Goal: Task Accomplishment & Management: Use online tool/utility

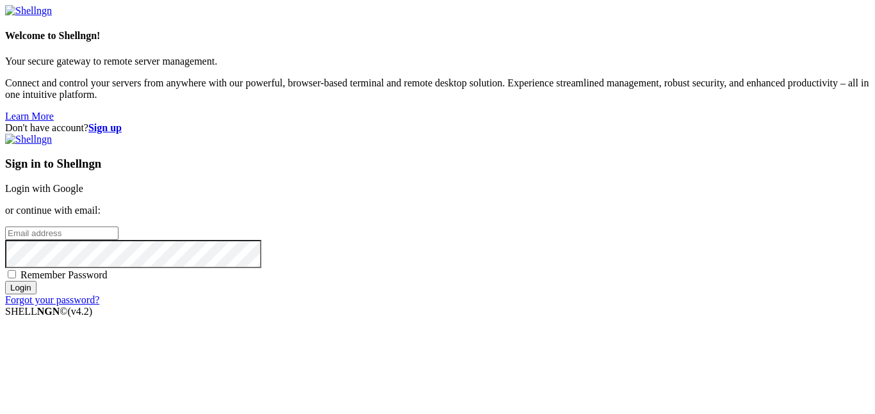
click at [83, 183] on link "Login with Google" at bounding box center [44, 188] width 78 height 11
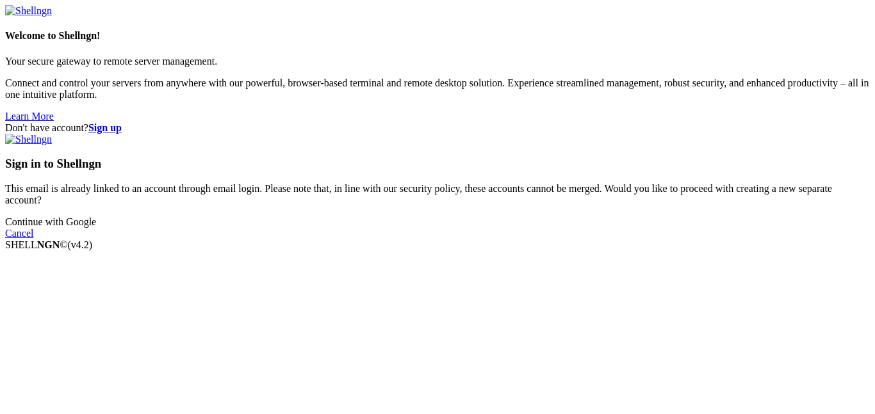
click at [96, 227] on link "Continue with Google" at bounding box center [50, 221] width 91 height 11
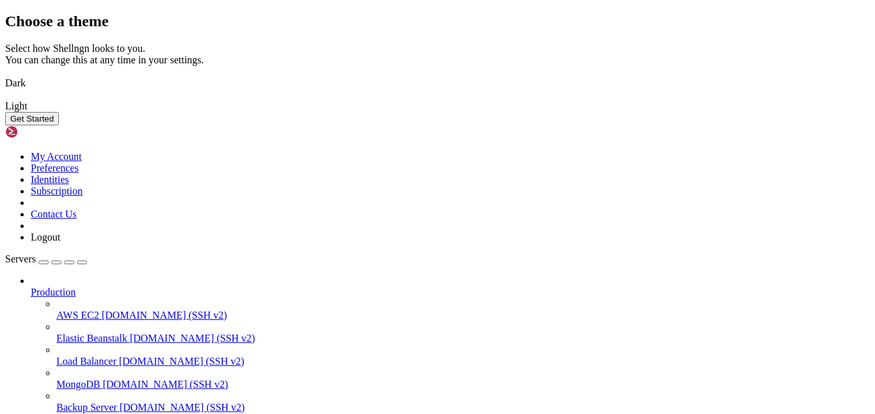
click at [623, 126] on div "Get Started" at bounding box center [437, 118] width 865 height 13
click at [738, 126] on div "Choose a theme Select how Shellngn looks to you. You can change this at any tim…" at bounding box center [437, 69] width 865 height 113
click at [5, 75] on img at bounding box center [5, 75] width 0 height 0
click at [864, 126] on div "Choose a theme Select how Shellngn looks to you. You can change this at any tim…" at bounding box center [437, 69] width 865 height 113
click at [59, 126] on button "Get Started" at bounding box center [32, 118] width 54 height 13
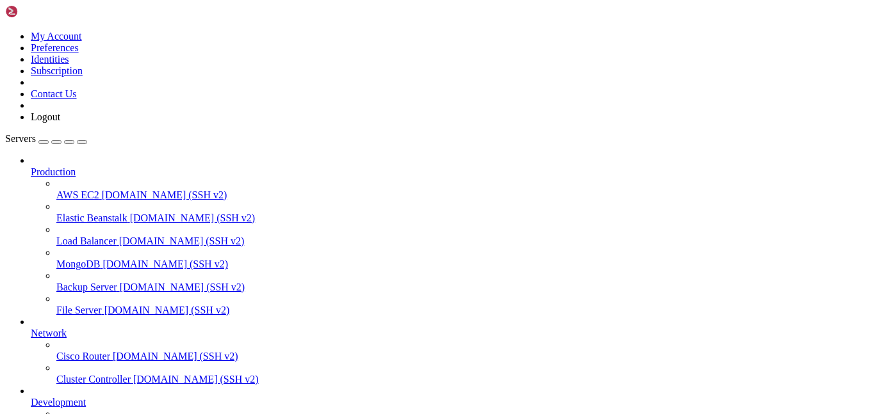
click at [76, 167] on span "Production" at bounding box center [53, 172] width 45 height 11
click at [31, 167] on icon at bounding box center [31, 167] width 0 height 0
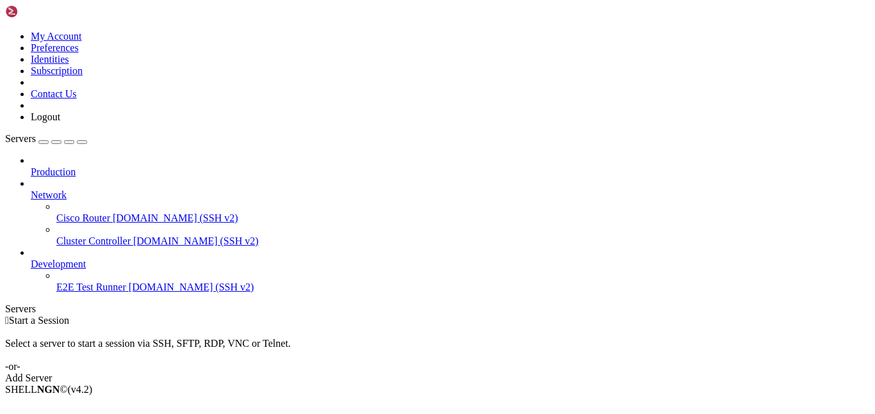
click at [31, 190] on icon at bounding box center [31, 190] width 0 height 0
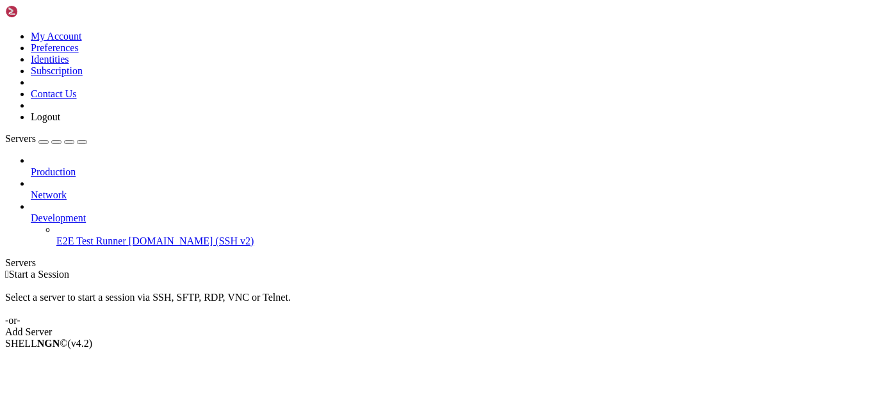
click at [512, 327] on link "Add Server" at bounding box center [437, 333] width 865 height 12
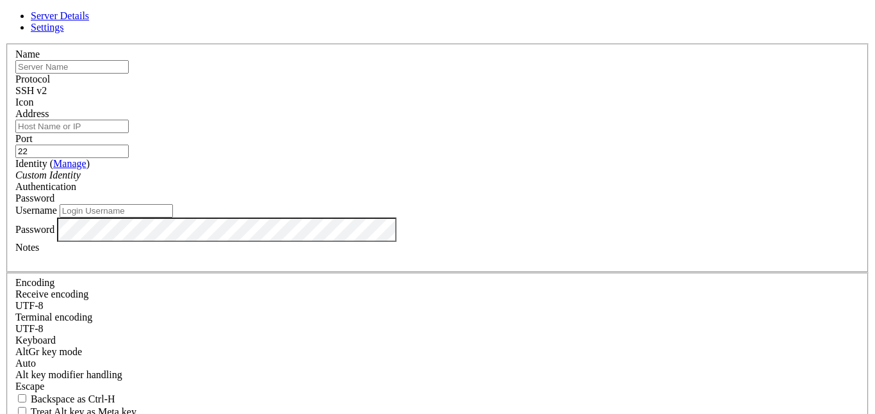
click at [129, 74] on input "text" at bounding box center [71, 66] width 113 height 13
type input "Kali"
click at [365, 119] on div "Address" at bounding box center [437, 120] width 844 height 25
click at [129, 128] on input "Address" at bounding box center [71, 126] width 113 height 13
type input "172.232.23.92"
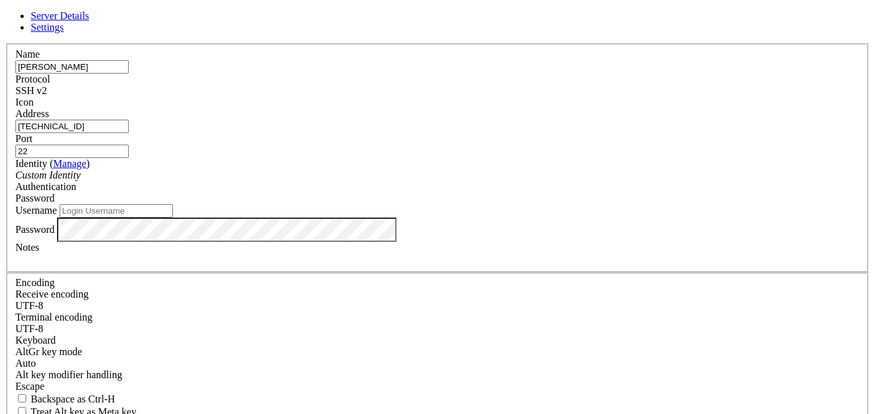
click at [173, 218] on input "Username" at bounding box center [116, 210] width 113 height 13
type input "root"
click at [333, 242] on div "Password" at bounding box center [437, 230] width 844 height 24
click at [332, 242] on div "Password" at bounding box center [437, 230] width 844 height 24
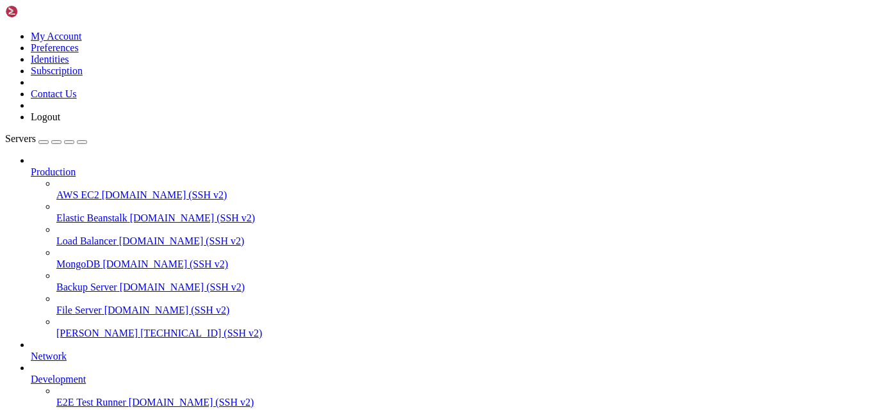
click at [140, 328] on span "172.232.23.92 (SSH v2)" at bounding box center [201, 333] width 122 height 11
click at [68, 328] on span "Kali" at bounding box center [96, 333] width 81 height 11
